Goal: Check status

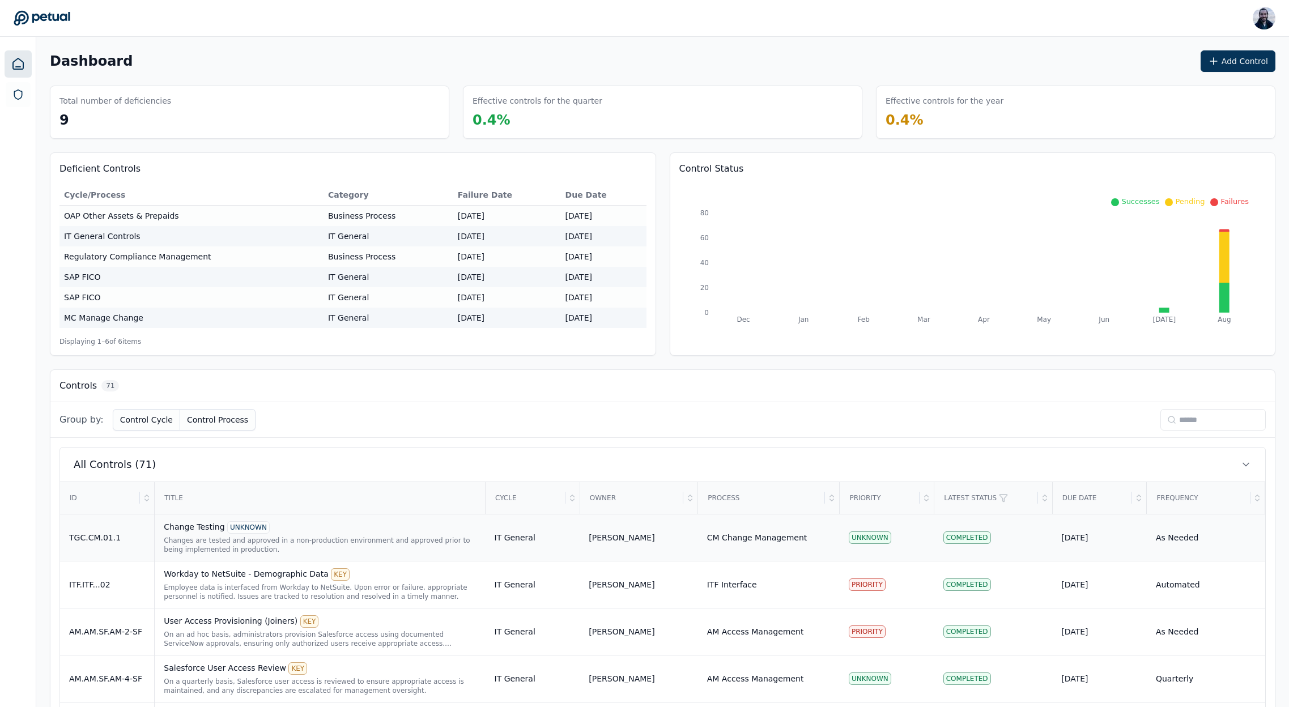
click at [190, 526] on div "Change Testing UNKNOWN" at bounding box center [320, 527] width 312 height 12
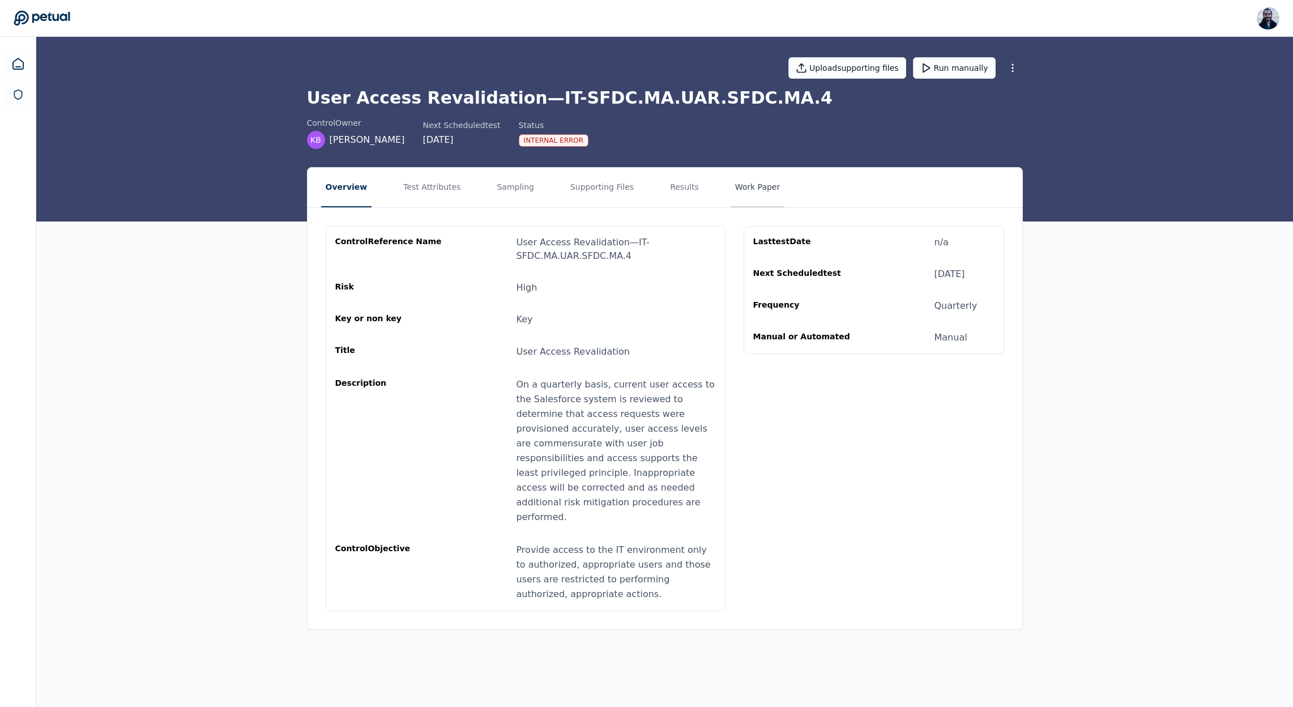
click at [745, 191] on button "Work Paper" at bounding box center [758, 188] width 54 height 40
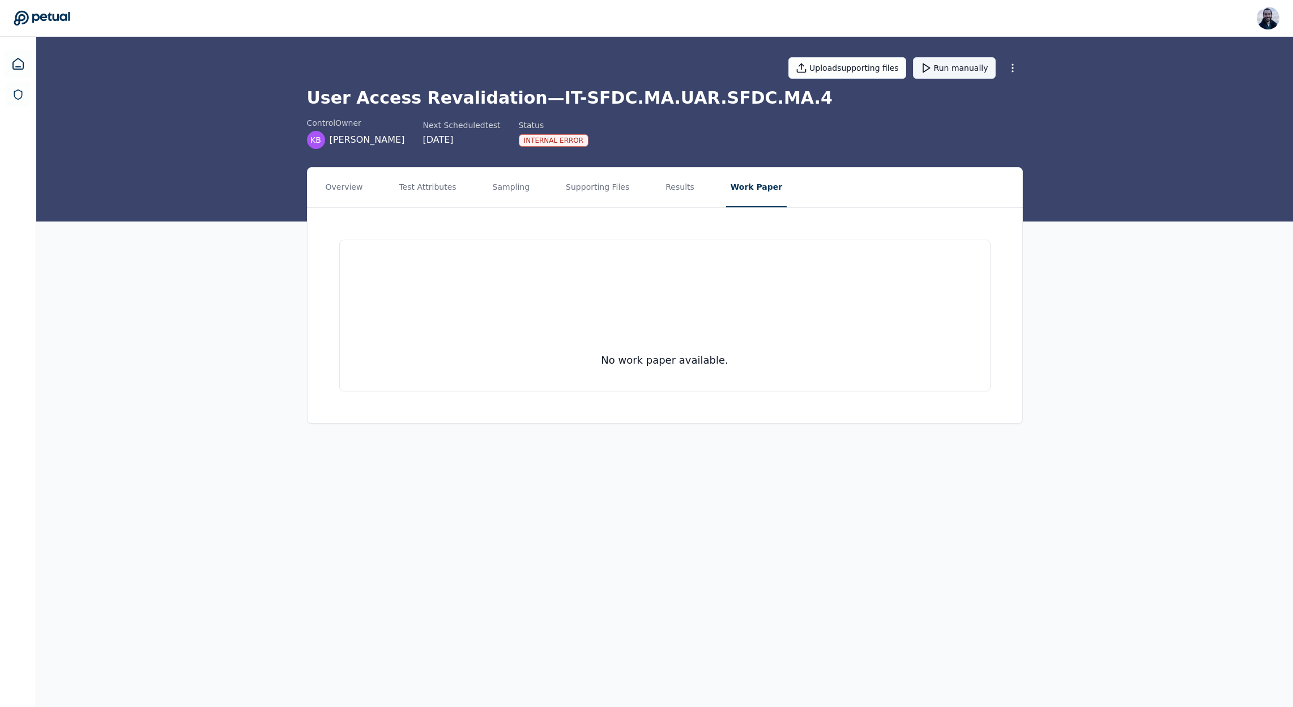
click at [958, 70] on button "Run manually" at bounding box center [954, 68] width 83 height 22
